Goal: Browse casually: Explore the website without a specific task or goal

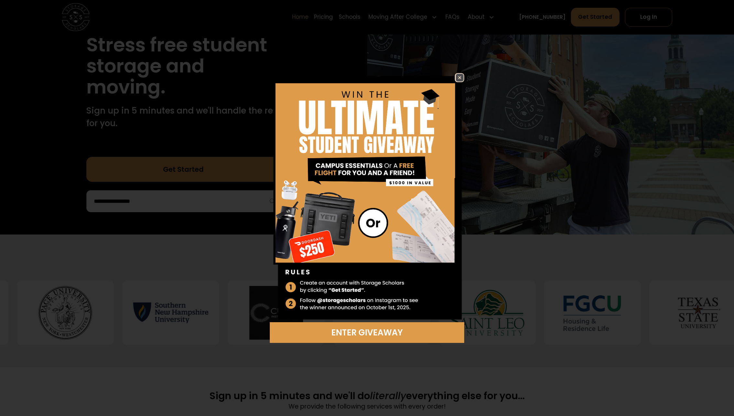
scroll to position [65, 0]
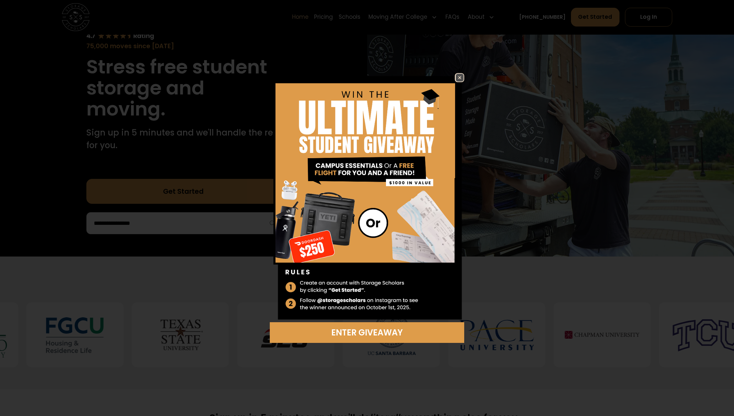
click at [460, 76] on img at bounding box center [460, 78] width 8 height 8
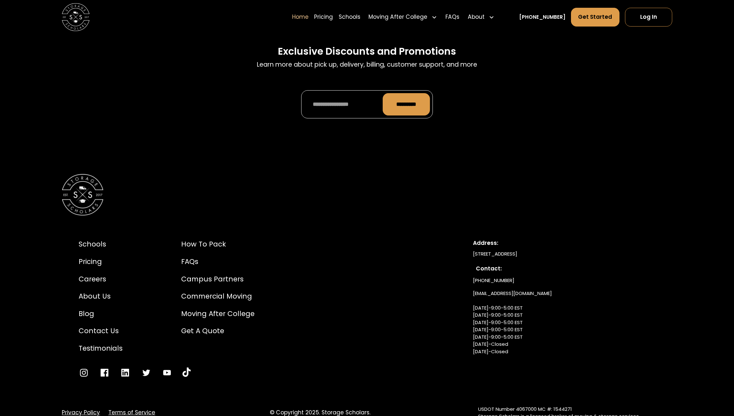
scroll to position [2260, 0]
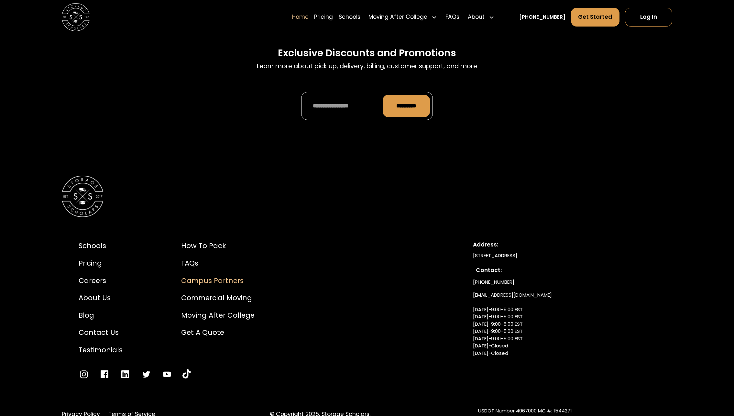
click at [214, 276] on div "Campus Partners" at bounding box center [217, 281] width 73 height 10
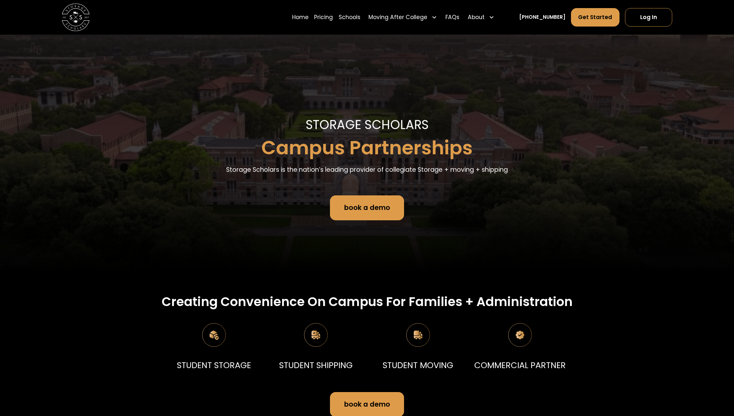
click at [76, 23] on img at bounding box center [76, 18] width 28 height 28
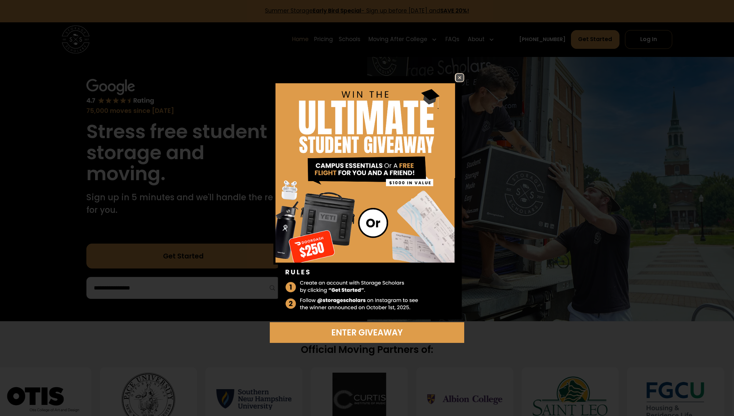
click at [458, 77] on img at bounding box center [460, 78] width 8 height 8
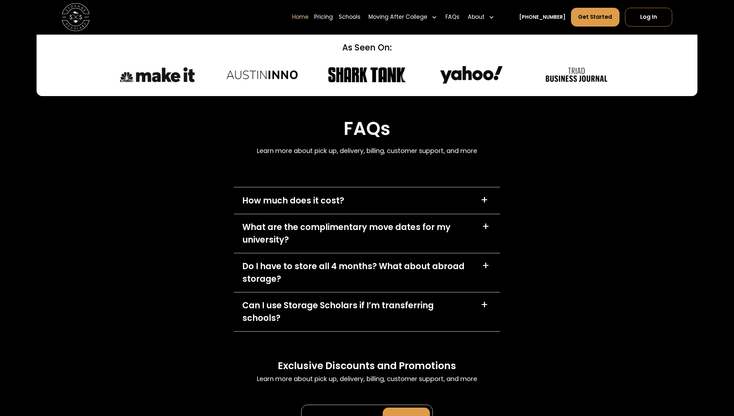
scroll to position [1973, 0]
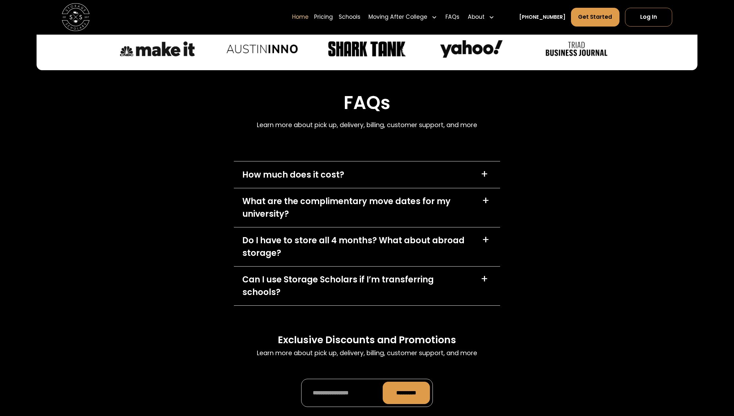
click at [484, 178] on div "+" at bounding box center [484, 173] width 7 height 11
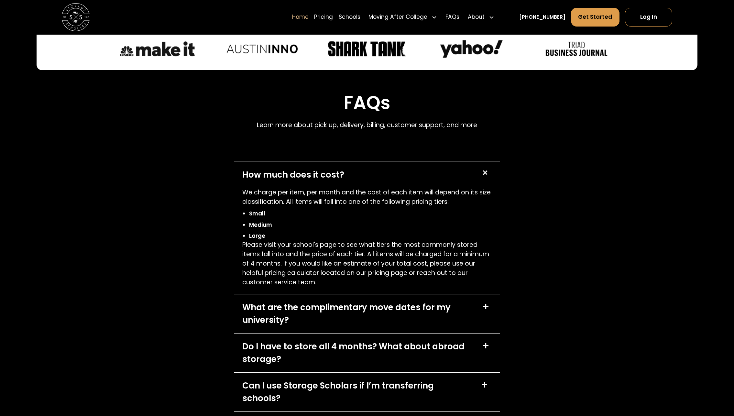
click at [484, 179] on div "+" at bounding box center [484, 172] width 13 height 13
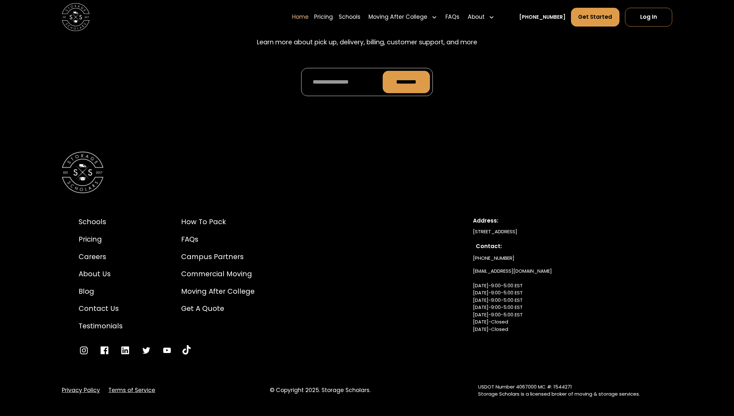
scroll to position [2292, 0]
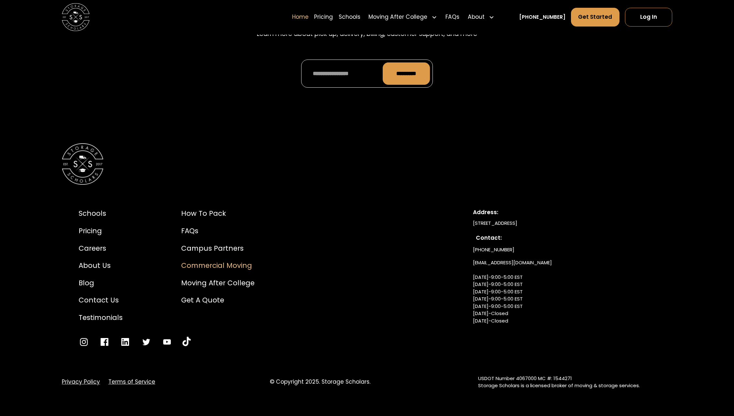
click at [217, 260] on div "Commercial Moving" at bounding box center [217, 265] width 73 height 10
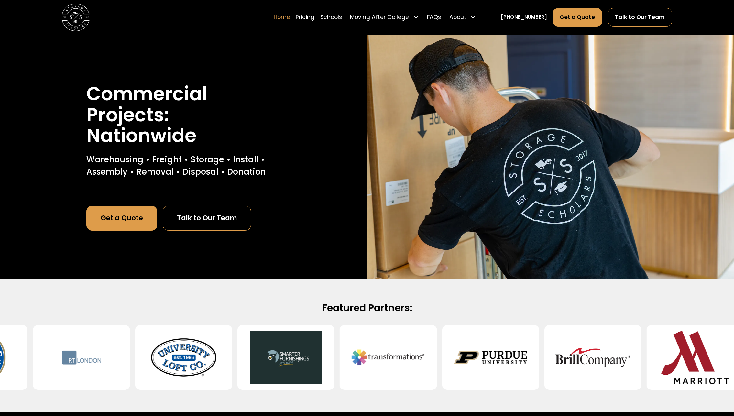
click at [290, 16] on link "Home" at bounding box center [282, 17] width 16 height 19
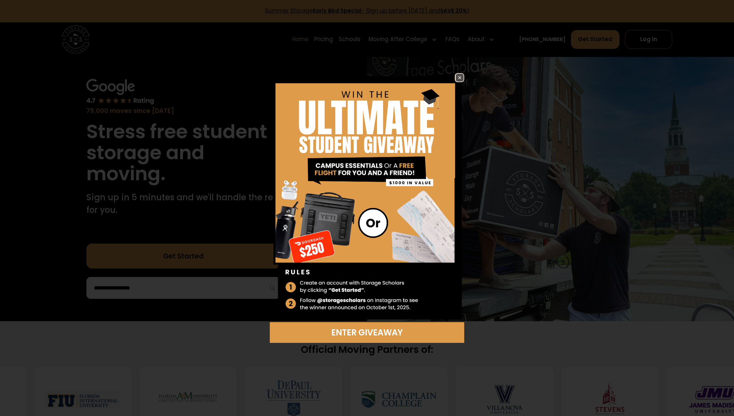
click at [103, 217] on div "Enter Giveaway" at bounding box center [367, 208] width 734 height 416
